Goal: Ask a question: Seek information or help from site administrators or community

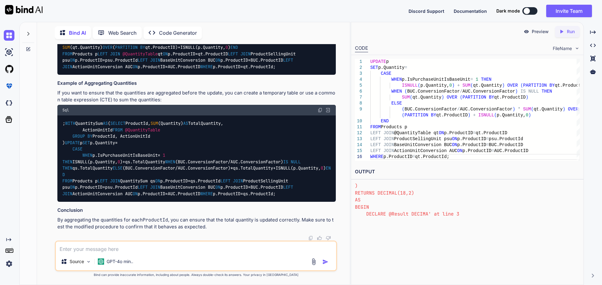
scroll to position [5102, 0]
click at [142, 249] on textarea at bounding box center [196, 247] width 280 height 11
type textarea "h"
type textarea "x"
type textarea "ho"
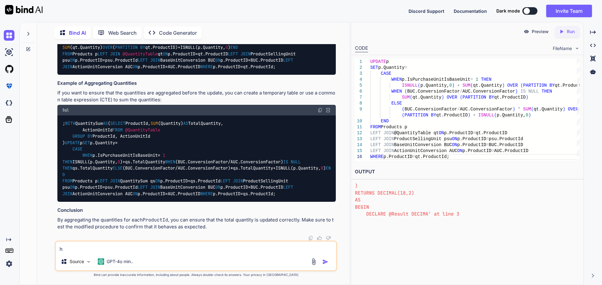
type textarea "x"
type textarea "how"
type textarea "x"
type textarea "how"
type textarea "x"
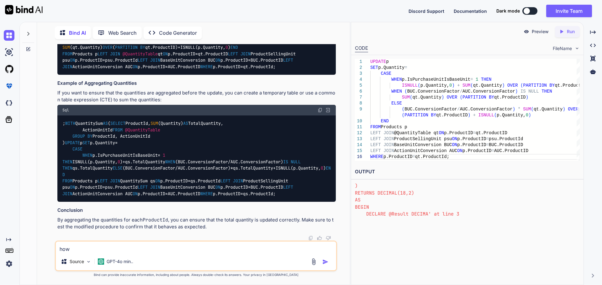
type textarea "how c"
type textarea "x"
type textarea "how ca"
type textarea "x"
type textarea "how can"
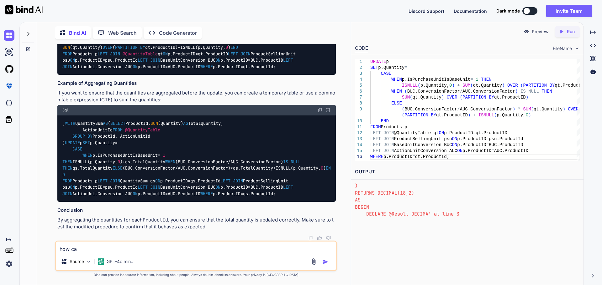
type textarea "x"
type textarea "how can"
type textarea "x"
type textarea "how can i"
type textarea "x"
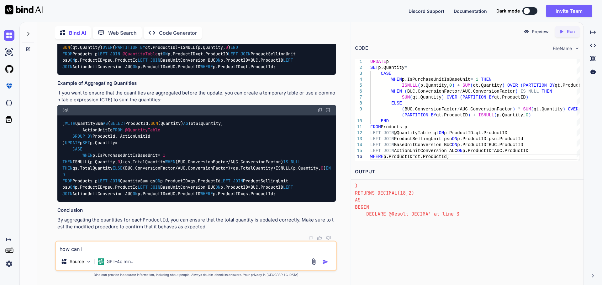
type textarea "how can i"
type textarea "x"
type textarea "how can i c"
type textarea "x"
type textarea "how can i ca"
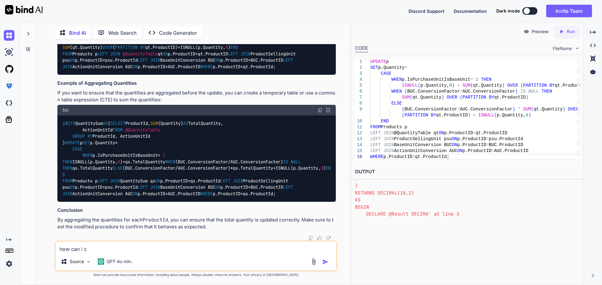
type textarea "x"
type textarea "how can i cal"
type textarea "x"
type textarea "how can i calc"
type textarea "x"
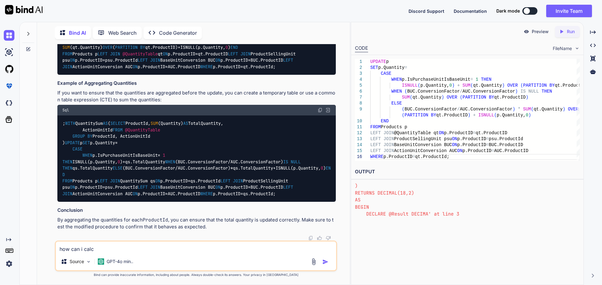
type textarea "how can i calcu"
type textarea "x"
type textarea "how can i calcul"
type textarea "x"
type textarea "how can i calcula"
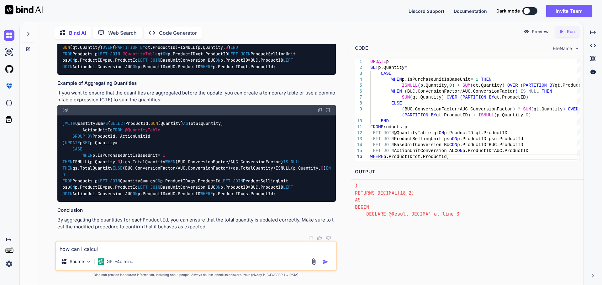
type textarea "x"
type textarea "how can i calculat"
type textarea "x"
type textarea "how can i calculate"
type textarea "x"
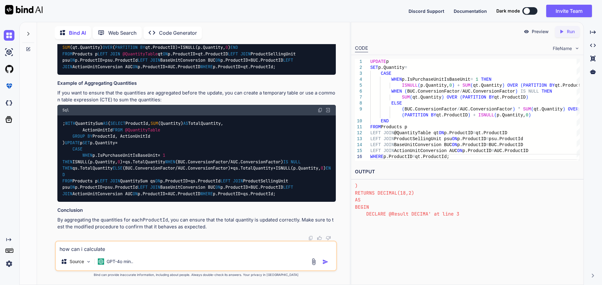
type textarea "how can i calculate"
type textarea "x"
type textarea "how can i calculate t"
type textarea "x"
type textarea "how can i calculate th"
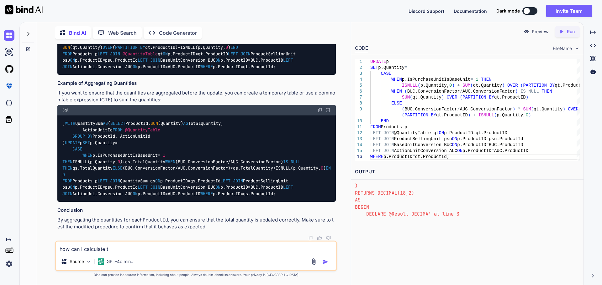
type textarea "x"
type textarea "how can i calculate the"
type textarea "x"
type textarea "how can i calculate the"
type textarea "x"
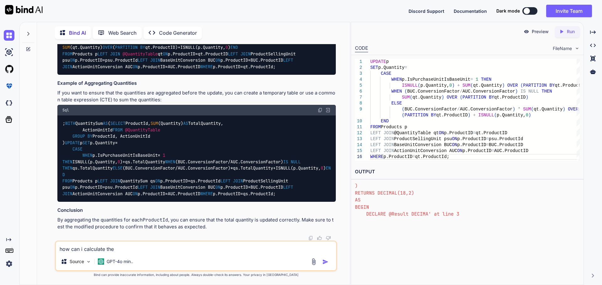
type textarea "how can i calculate the d"
type textarea "x"
type textarea "how can i calculate the du"
type textarea "x"
type textarea "how can i calculate the due"
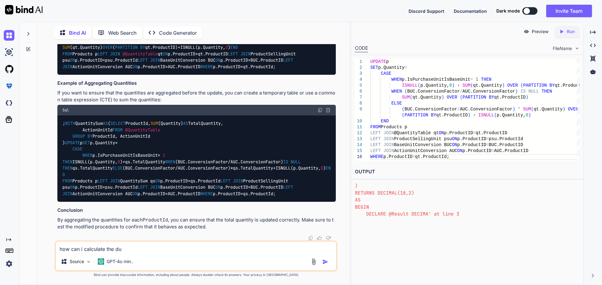
type textarea "x"
type textarea "how can i calculate the due"
type textarea "x"
type textarea "how can i calculate the due d"
type textarea "x"
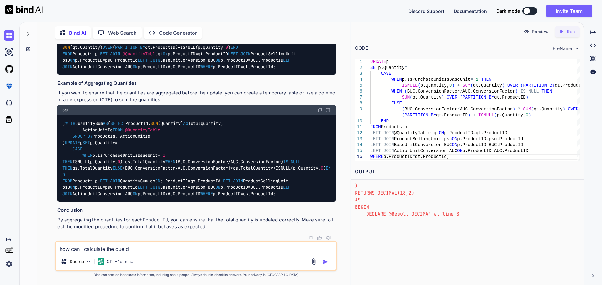
type textarea "how can i calculate the due da"
type textarea "x"
type textarea "how can i calculate the due dat"
type textarea "x"
type textarea "how can i calculate the due date"
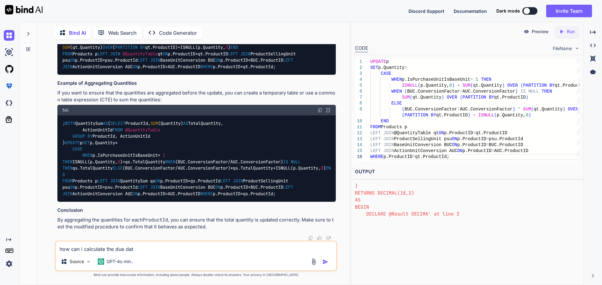
type textarea "x"
type textarea "how can i calculate the due date"
type textarea "x"
type textarea "how can i calculate the due date o"
type textarea "x"
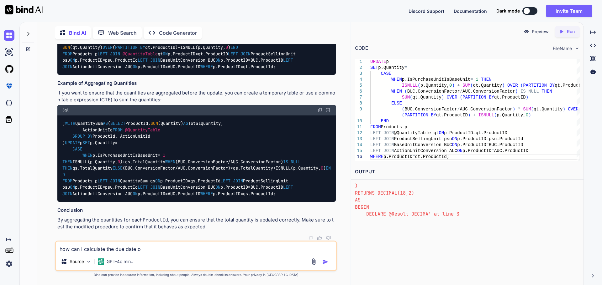
type textarea "how can i calculate the due date on"
type textarea "x"
type textarea "how can i calculate the due date on"
type textarea "x"
type textarea "how can i calculate the due date on t"
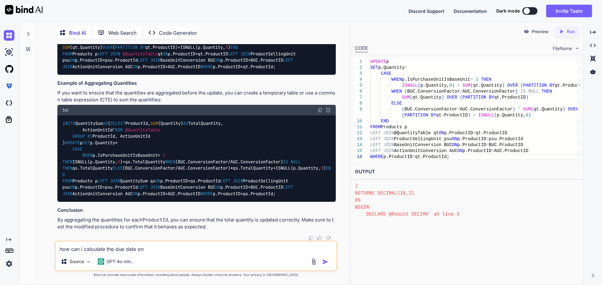
type textarea "x"
type textarea "how can i calculate the due date on th"
type textarea "x"
type textarea "how can i calculate the due date on the"
type textarea "x"
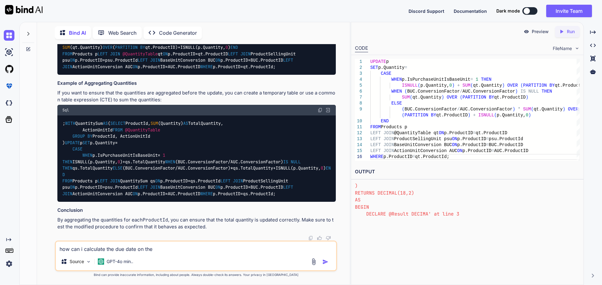
type textarea "how can i calculate the due date on the"
type textarea "x"
type textarea "how can i calculate the due date on the b"
type textarea "x"
type textarea "how can i calculate the due date on the ba"
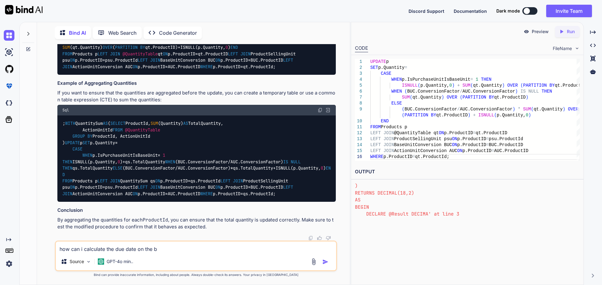
type textarea "x"
type textarea "how can i calculate the due date on the bas"
type textarea "x"
type textarea "how can i calculate the due date on the base"
type textarea "x"
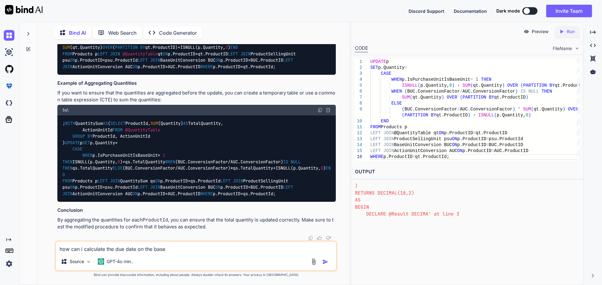
type textarea "how can i calculate the due date on the based"
type textarea "x"
type textarea "how can i calculate the due date on the based"
type textarea "x"
type textarea "how can i calculate the due date on the based o"
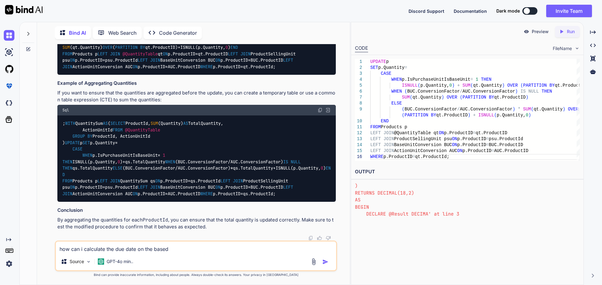
type textarea "x"
type textarea "how can i calculate the due date on the based on"
type textarea "x"
type textarea "how can i calculate the due date on the based on"
type textarea "x"
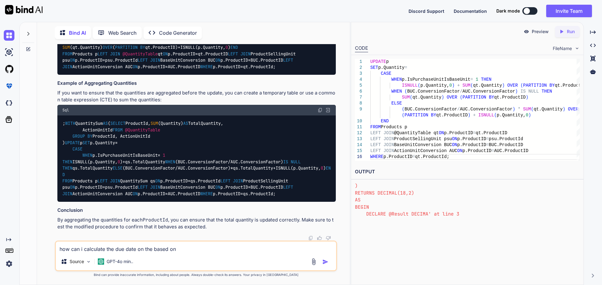
type textarea "how can i calculate the due date on the based on p"
type textarea "x"
type textarea "how can i calculate the due date on the based on pa"
type textarea "x"
type textarea "how can i calculate the due date on the based on pay"
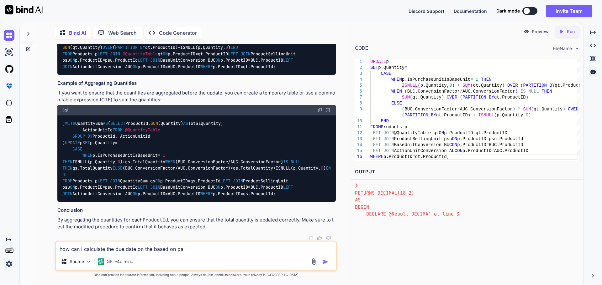
type textarea "x"
type textarea "how can i calculate the due date on the based on paym"
type textarea "x"
type textarea "how can i calculate the due date on the based on payme"
type textarea "x"
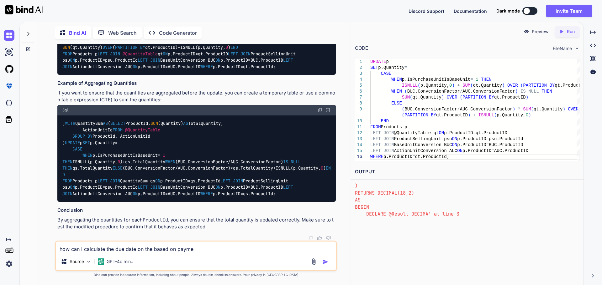
type textarea "how can i calculate the due date on the based on paymen"
type textarea "x"
type textarea "how can i calculate the due date on the based on payment"
type textarea "x"
type textarea "how can i calculate the due date on the based on payment"
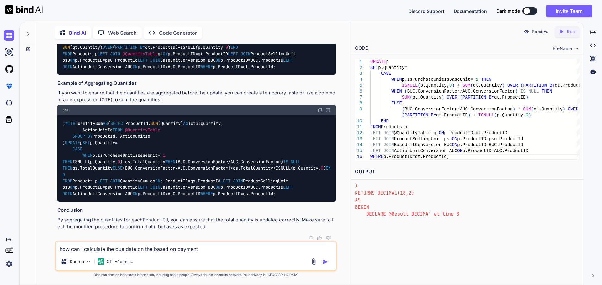
type textarea "x"
type textarea "how can i calculate the due date on the based on payment t"
type textarea "x"
type textarea "how can i calculate the due date on the based on payment te"
type textarea "x"
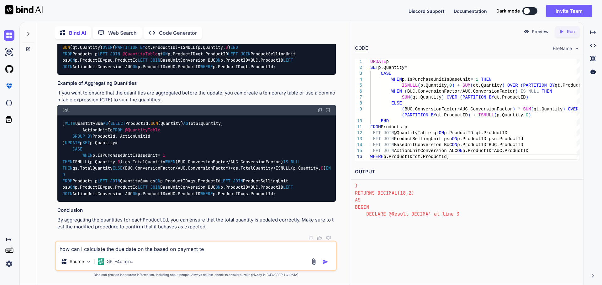
type textarea "how can i calculate the due date on the based on payment ter"
type textarea "x"
type textarea "how can i calculate the due date on the based on payment term"
type textarea "x"
type textarea "how can i calculate the due date on the based on payment terms"
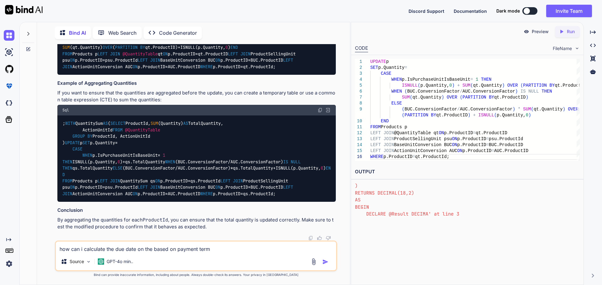
type textarea "x"
type textarea "how can i calculate the due date on the based on payment terms"
type textarea "x"
type textarea "how can i calculate the due date on the based on payment terms i"
type textarea "x"
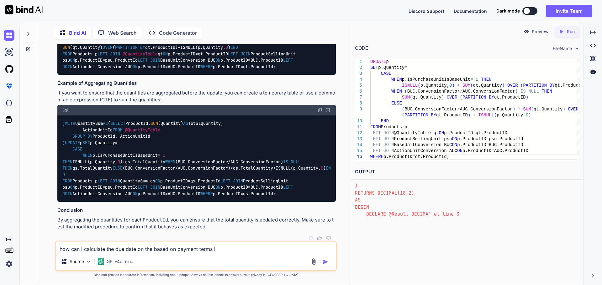
type textarea "how can i calculate the due date on the based on payment terms in"
type textarea "x"
type textarea "how can i calculate the due date on the based on payment terms in"
type textarea "x"
type textarea "how can i calculate the due date on the based on payment terms in h"
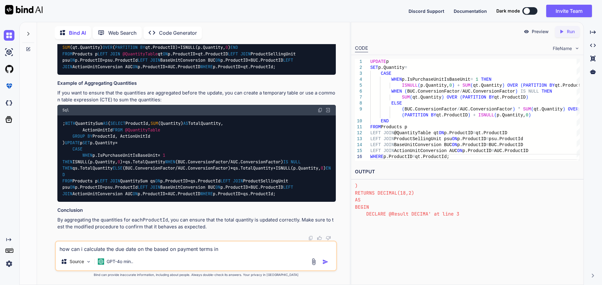
type textarea "x"
type textarea "how can i calculate the due date on the based on payment terms in ho"
type textarea "x"
type textarea "how can i calculate the due date on the based on payment terms in hou"
type textarea "x"
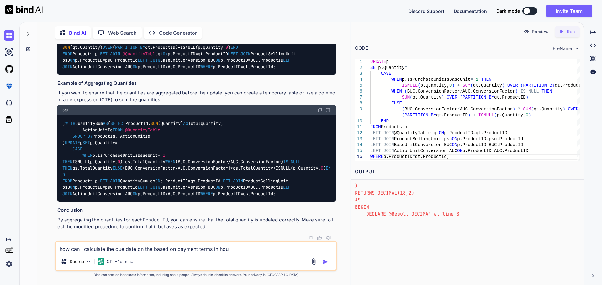
type textarea "how can i calculate the due date on the based on payment terms in hous"
type textarea "x"
type textarea "how can i calculate the due date on the based on payment terms in house"
type textarea "x"
type textarea "how can i calculate the due date on the based on payment terms in housea"
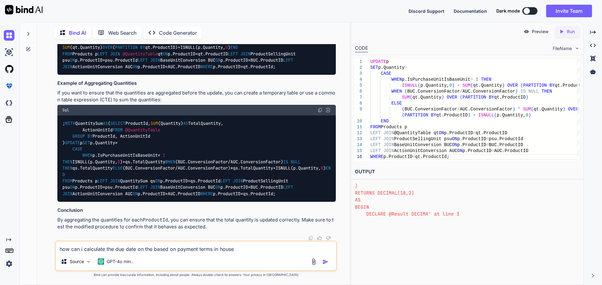
type textarea "x"
type textarea "how can i calculate the due date on the based on payment terms in houseac"
type textarea "x"
type textarea "how can i calculate the due date on the based on payment terms in houseacc"
type textarea "x"
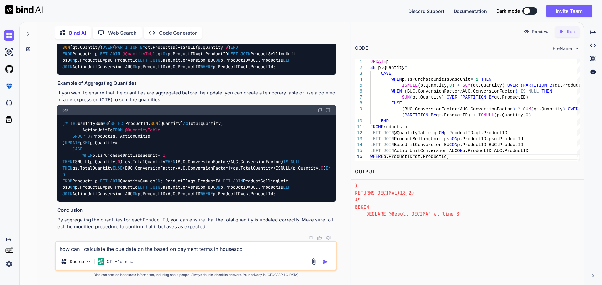
type textarea "how can i calculate the due date on the based on payment terms in houseacco"
type textarea "x"
type textarea "how can i calculate the due date on the based on payment terms in houseaccou"
type textarea "x"
type textarea "how can i calculate the due date on the based on payment terms in houseaccoun"
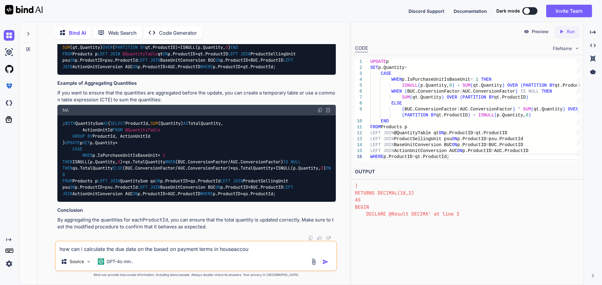
type textarea "x"
type textarea "how can i calculate the due date on the based on payment terms in houseaccount"
type textarea "x"
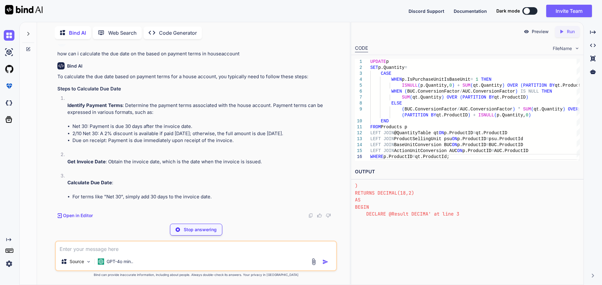
scroll to position [5308, 0]
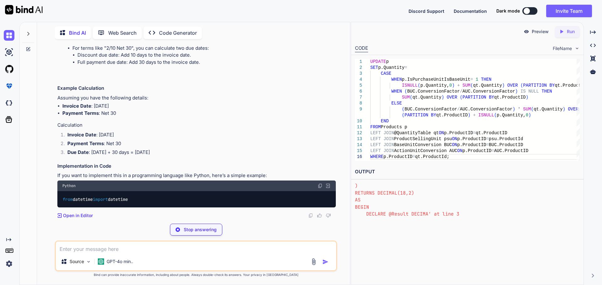
drag, startPoint x: 126, startPoint y: 125, endPoint x: 204, endPoint y: 126, distance: 78.7
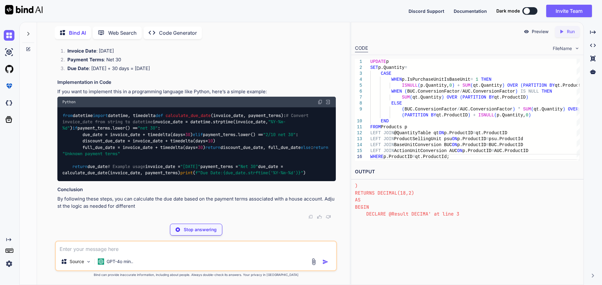
type textarea "x"
type textarea "due_date = calculate_due_date(invoice_date, payment_terms) print(f"Due Date: {d…"
type textarea "x"
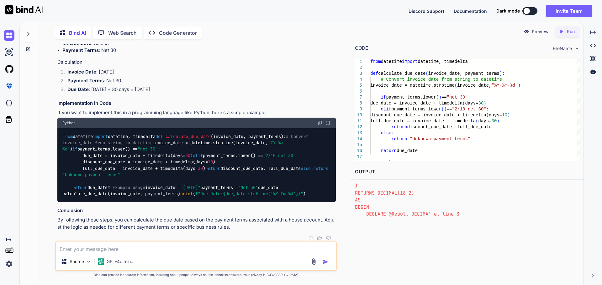
drag, startPoint x: 101, startPoint y: 133, endPoint x: 155, endPoint y: 134, distance: 54.5
drag, startPoint x: 161, startPoint y: 132, endPoint x: 206, endPoint y: 133, distance: 45.4
drag, startPoint x: 234, startPoint y: 132, endPoint x: 307, endPoint y: 135, distance: 72.7
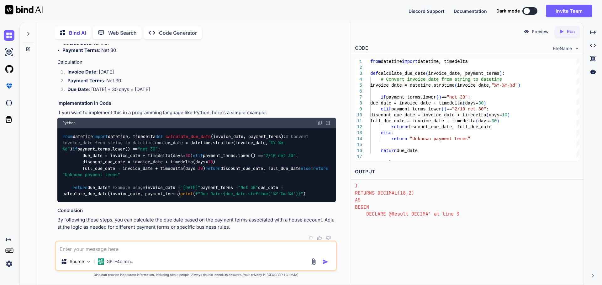
drag, startPoint x: 108, startPoint y: 141, endPoint x: 137, endPoint y: 141, distance: 28.8
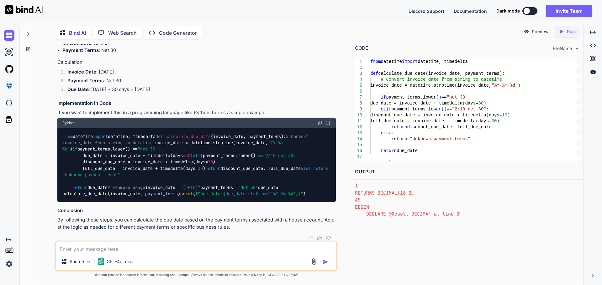
drag, startPoint x: 265, startPoint y: 140, endPoint x: 69, endPoint y: 119, distance: 197.3
click at [56, 133] on div "You Create a time sheet for creating a Standalone Loyalty App for Customer Api'…" at bounding box center [196, 142] width 281 height 197
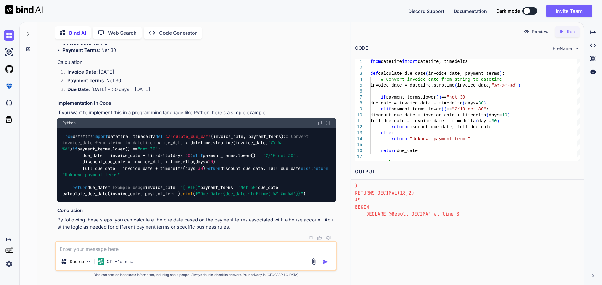
scroll to position [5371, 0]
drag, startPoint x: 107, startPoint y: 98, endPoint x: 155, endPoint y: 99, distance: 47.6
